Goal: Navigation & Orientation: Find specific page/section

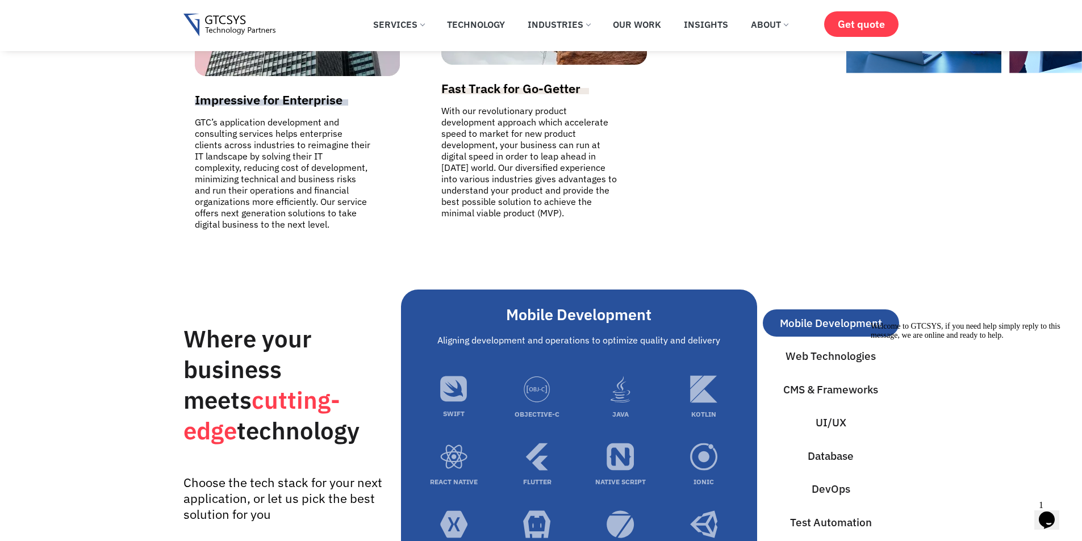
scroll to position [3521, 0]
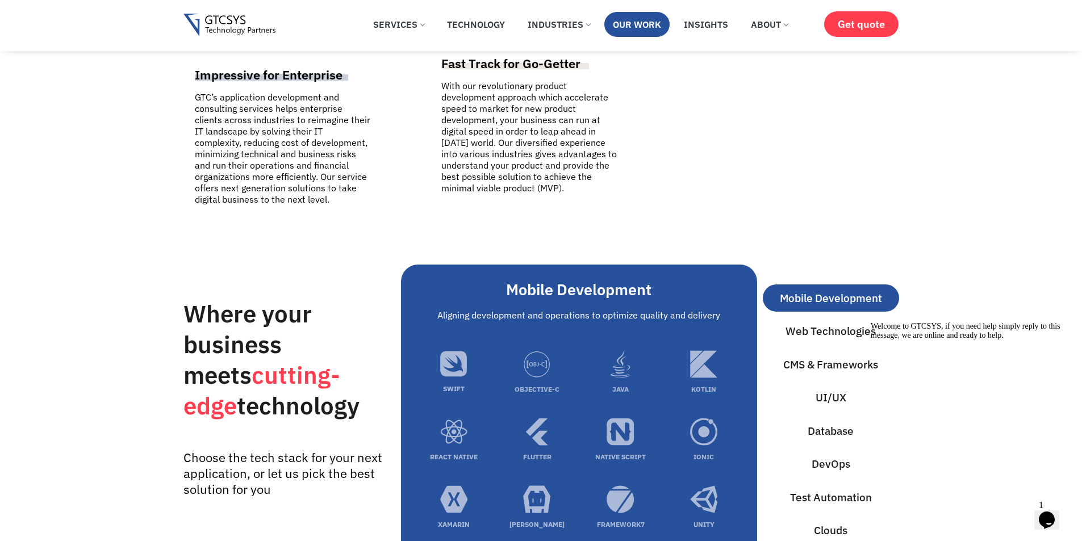
click at [650, 27] on link "Our Work" at bounding box center [636, 24] width 65 height 25
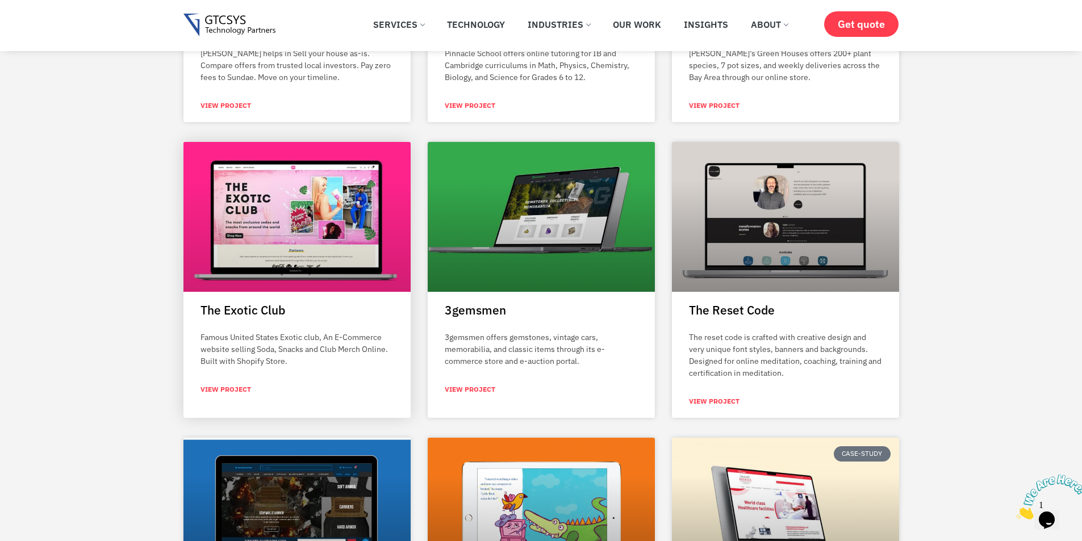
scroll to position [1136, 0]
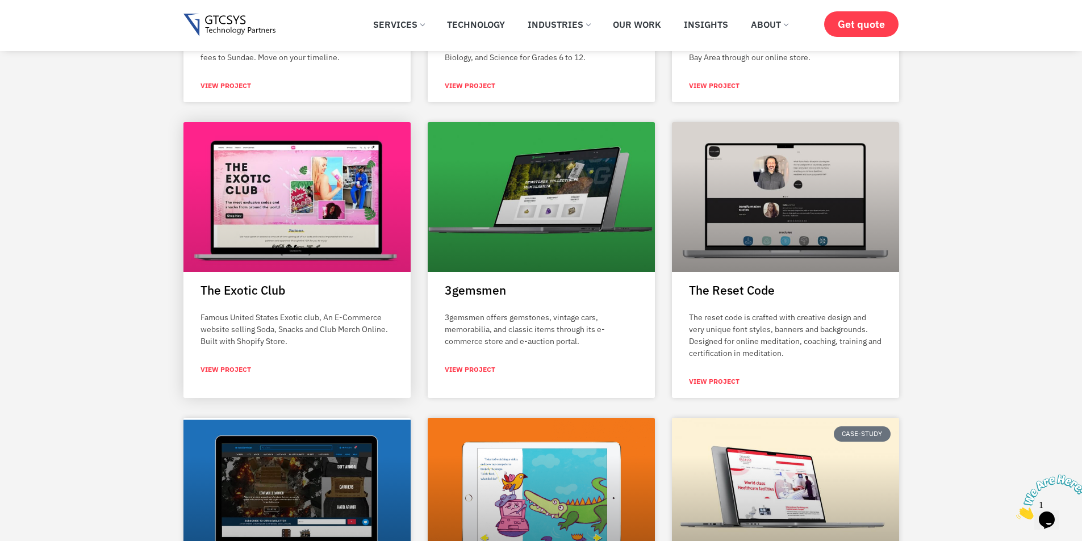
click at [228, 365] on link "View Project" at bounding box center [225, 370] width 51 height 10
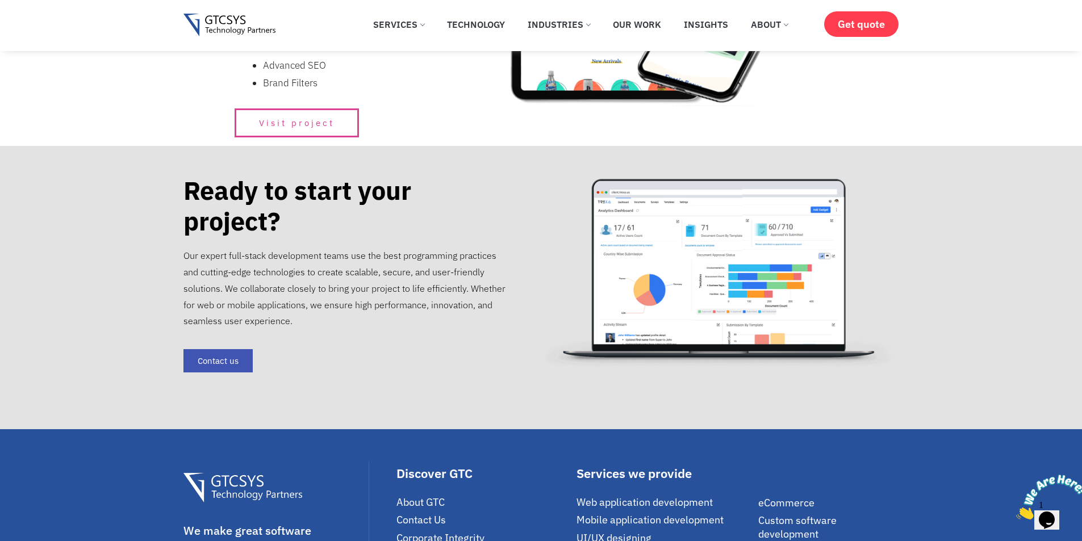
scroll to position [568, 0]
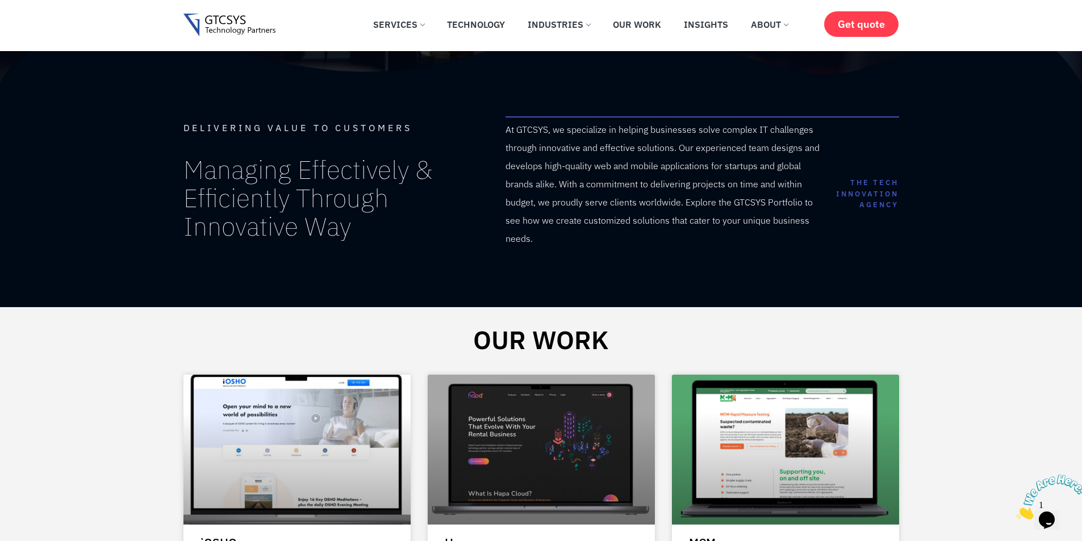
scroll to position [142, 0]
